Goal: Information Seeking & Learning: Learn about a topic

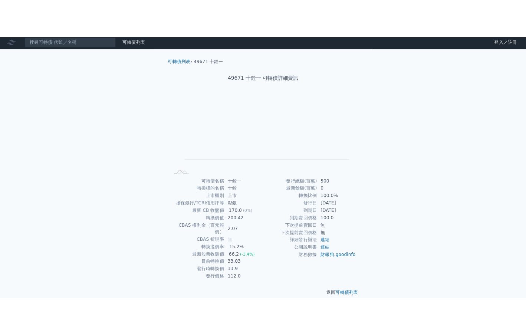
scroll to position [2, 0]
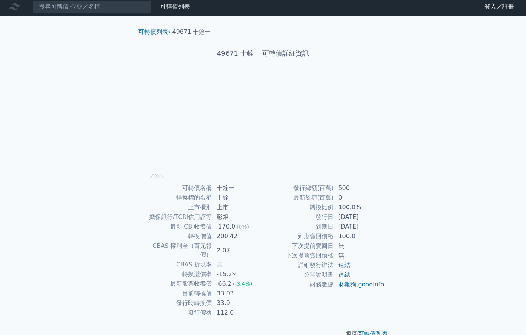
click at [75, 148] on div "可轉債列表 財務數據 可轉債列表 財務數據 登入／註冊 登入／註冊 可轉債列表 › 49671 十銓一 49671 十銓一 可轉債詳細資訊 Zoom Out …" at bounding box center [263, 174] width 526 height 352
click at [344, 264] on link "連結" at bounding box center [344, 264] width 12 height 7
click at [44, 246] on div "可轉債列表 財務數據 可轉債列表 財務數據 登入／註冊 登入／註冊 可轉債列表 › 49671 十銓一 49671 十銓一 可轉債詳細資訊 Zoom Out …" at bounding box center [263, 174] width 526 height 352
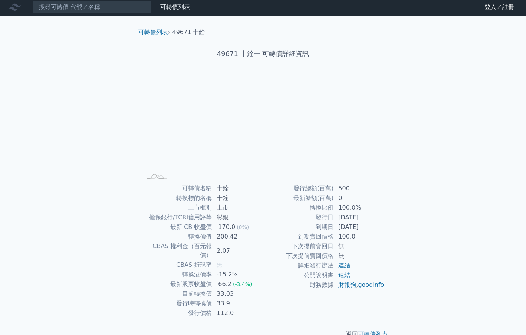
scroll to position [0, 0]
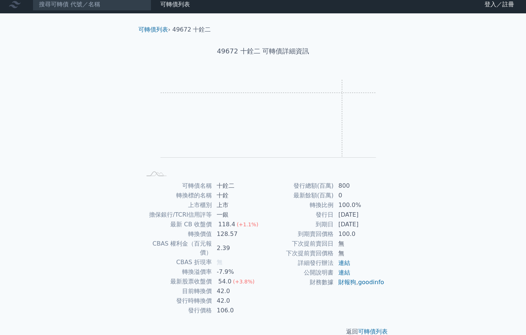
scroll to position [9, 0]
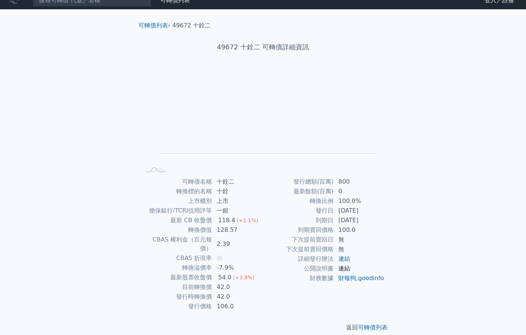
click at [343, 270] on link "連結" at bounding box center [344, 268] width 12 height 7
click at [345, 260] on link "連結" at bounding box center [344, 258] width 12 height 7
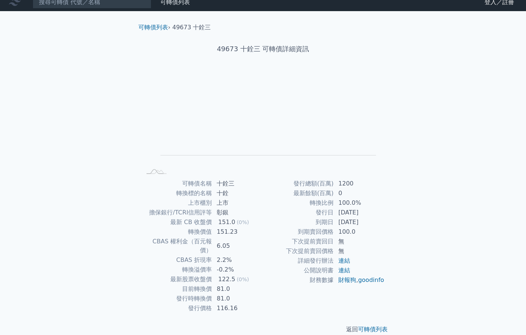
scroll to position [9, 0]
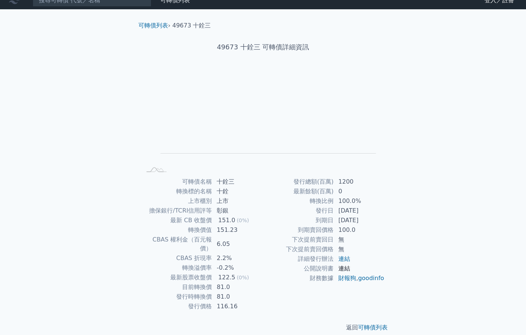
click at [344, 267] on link "連結" at bounding box center [344, 268] width 12 height 7
click at [344, 259] on link "連結" at bounding box center [344, 258] width 12 height 7
click at [45, 132] on div "可轉債列表 財務數據 可轉債列表 財務數據 登入／註冊 登入／註冊 可轉債列表 › 49673 十銓三 49673 十銓三 可轉債詳細資訊 Zoom Out …" at bounding box center [263, 167] width 526 height 352
click at [123, 191] on div "可轉債列表 › 49673 十銓三 49673 十銓三 可轉債詳細資訊 Zoom Out L L Chart created using amCharts l…" at bounding box center [262, 176] width 285 height 334
click at [92, 264] on div "可轉債列表 財務數據 可轉債列表 財務數據 登入／註冊 登入／註冊 可轉債列表 › 49673 十銓三 49673 十銓三 可轉債詳細資訊 Zoom Out …" at bounding box center [263, 167] width 526 height 352
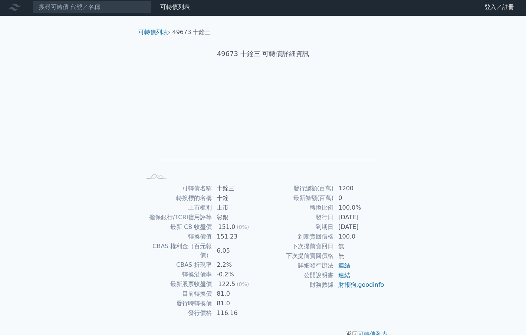
scroll to position [0, 0]
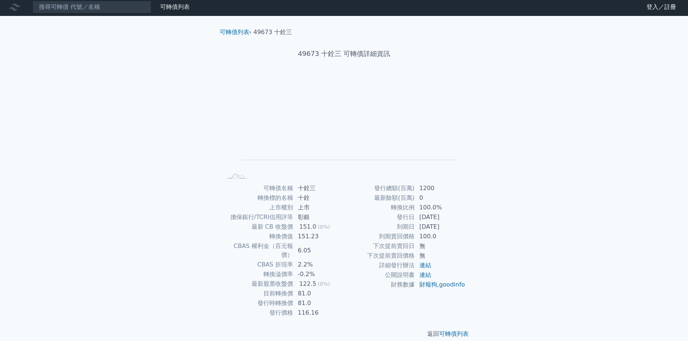
scroll to position [2, 0]
